Goal: Information Seeking & Learning: Learn about a topic

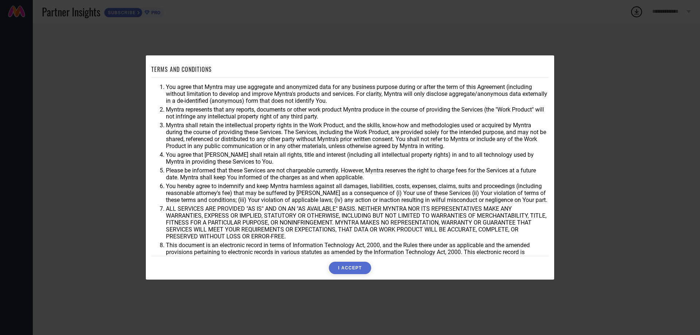
click at [350, 265] on button "I ACCEPT" at bounding box center [350, 268] width 42 height 12
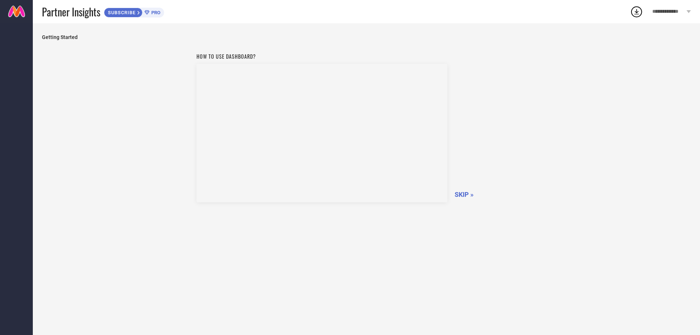
click at [464, 193] on span "SKIP »" at bounding box center [464, 195] width 19 height 8
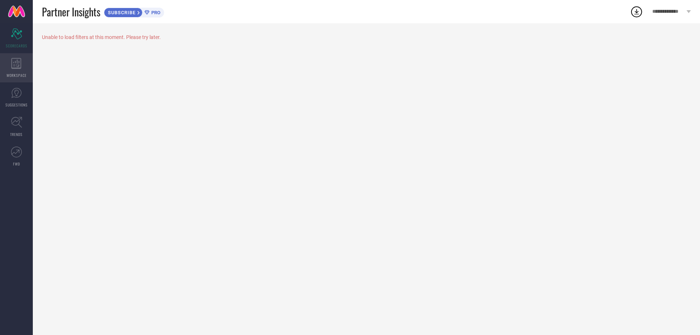
click at [18, 69] on div "WORKSPACE" at bounding box center [16, 67] width 33 height 29
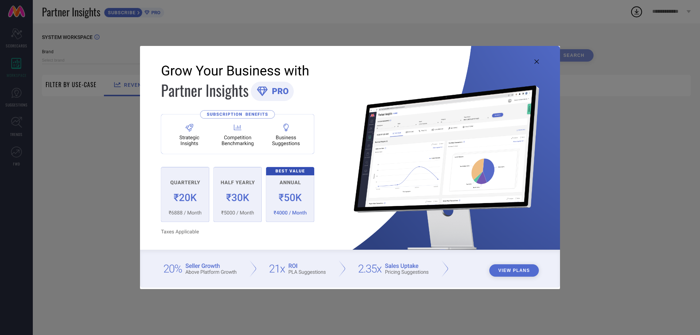
type input "1 STOP FASHION"
type input "All"
click at [538, 59] on img at bounding box center [350, 166] width 420 height 241
click at [537, 61] on icon at bounding box center [537, 61] width 4 height 4
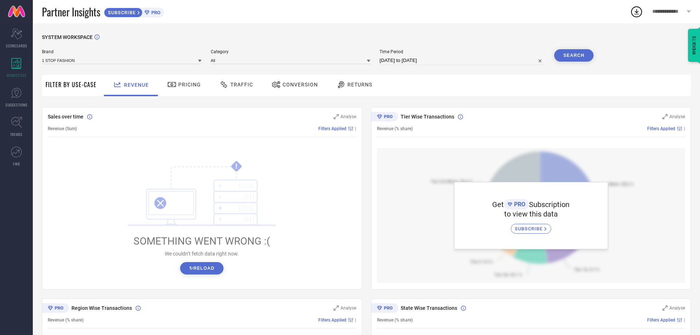
click at [181, 88] on span "Pricing" at bounding box center [189, 85] width 23 height 6
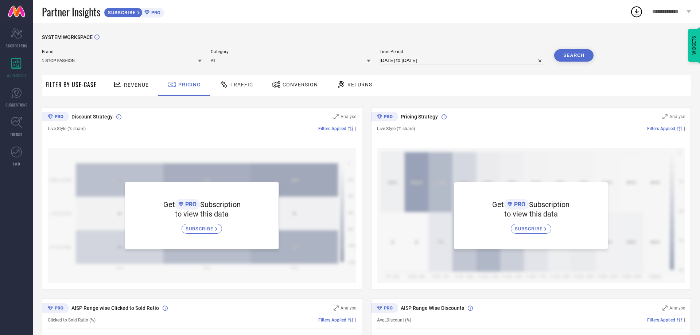
click at [136, 84] on span "Revenue" at bounding box center [136, 85] width 25 height 6
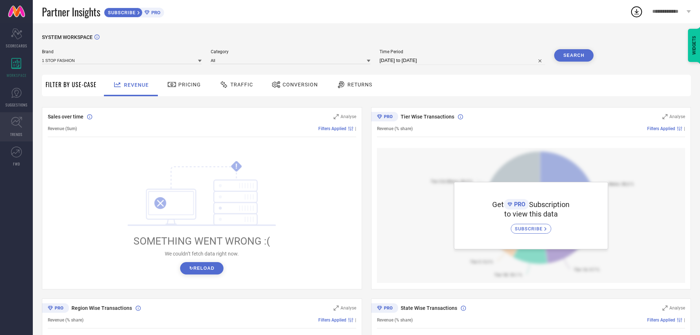
click at [20, 118] on icon at bounding box center [16, 122] width 11 height 11
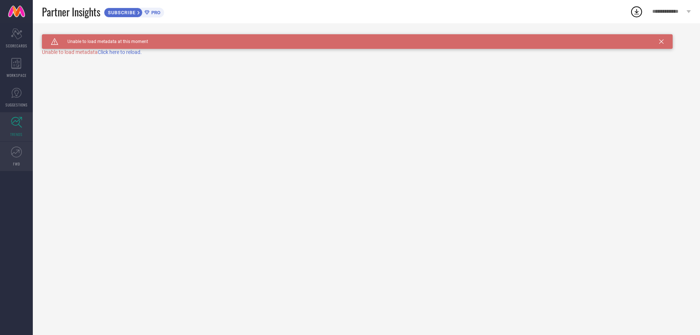
click at [17, 154] on icon at bounding box center [16, 152] width 11 height 11
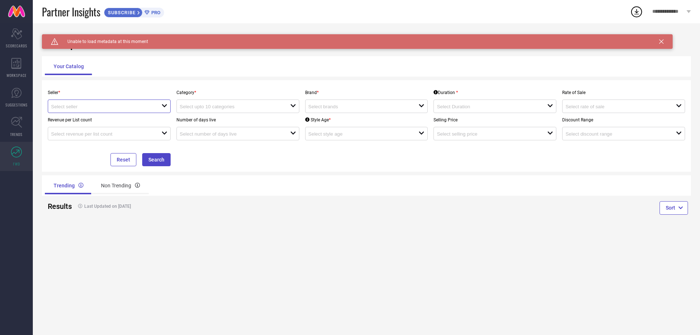
click at [115, 107] on input at bounding box center [101, 106] width 100 height 5
click at [107, 121] on li "Myntra ( MINT_1 )" at bounding box center [109, 120] width 122 height 13
type input "Myntra ( MINT_1 )"
click at [221, 106] on input at bounding box center [230, 106] width 100 height 5
click at [227, 105] on input at bounding box center [230, 106] width 100 height 5
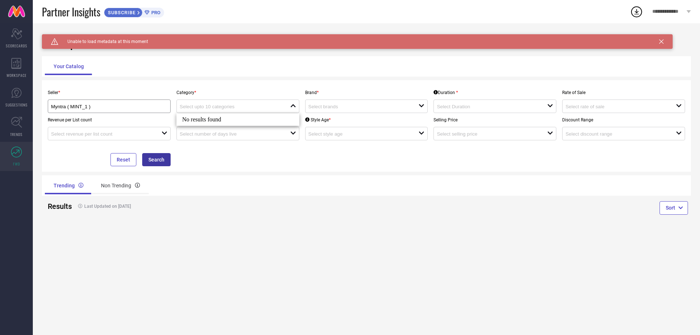
click at [164, 157] on button "Search" at bounding box center [156, 159] width 28 height 13
click at [326, 107] on input at bounding box center [359, 106] width 100 height 5
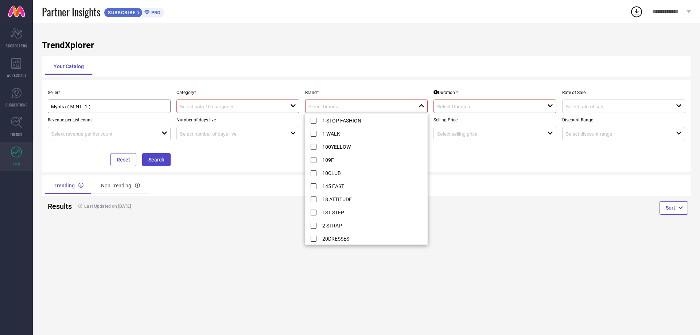
click at [326, 107] on input at bounding box center [359, 106] width 100 height 5
click at [152, 12] on span "PRO" at bounding box center [155, 12] width 11 height 5
